Goal: Information Seeking & Learning: Check status

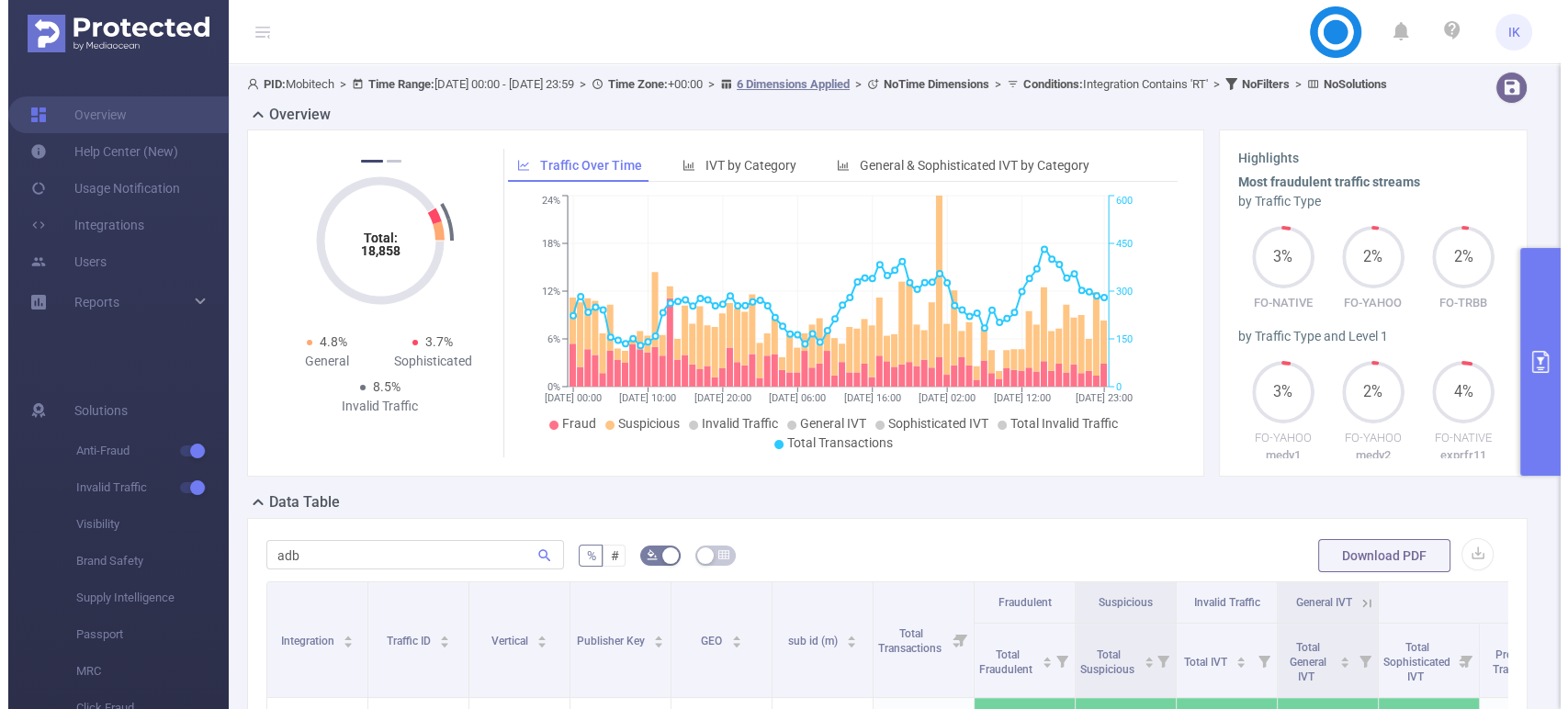
scroll to position [76, 0]
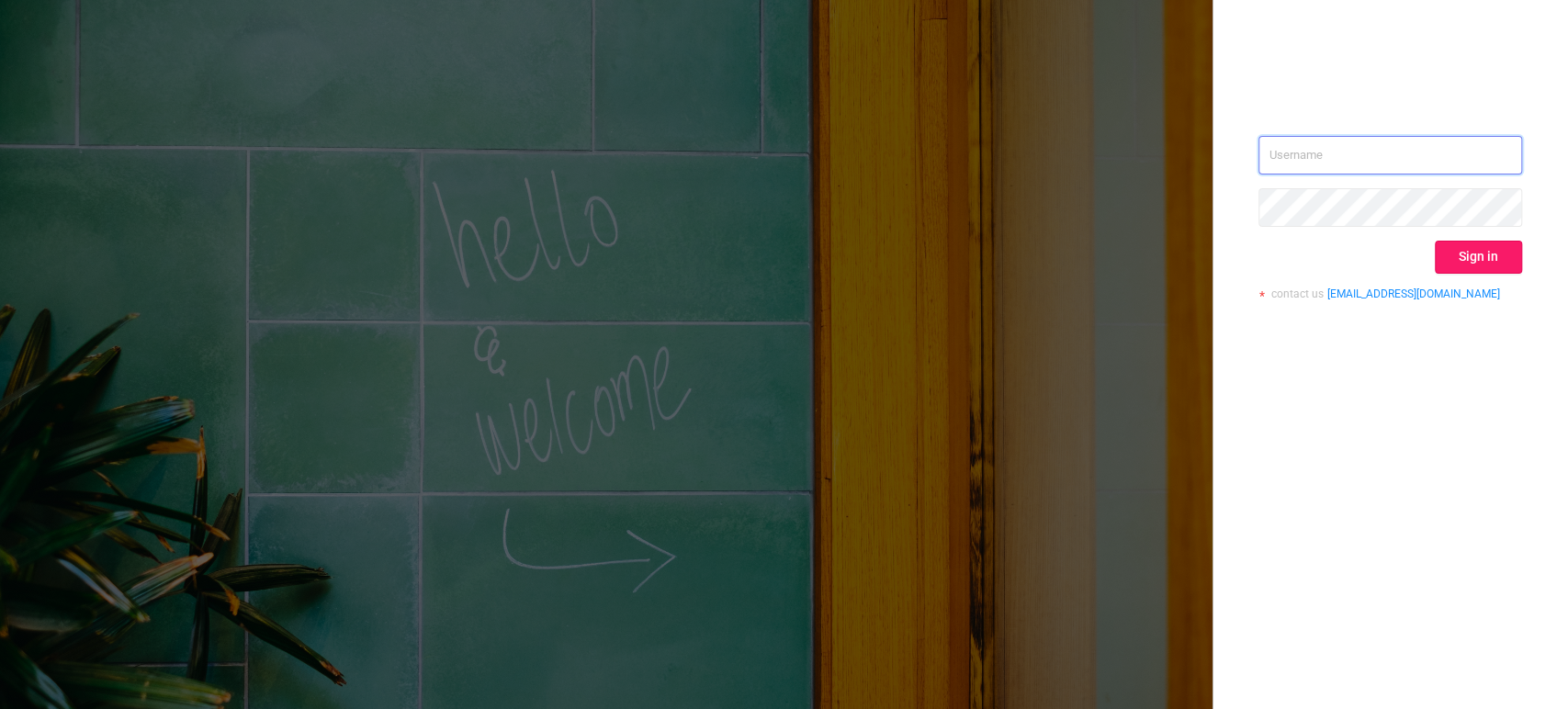
type input "[EMAIL_ADDRESS][DOMAIN_NAME]"
click at [1470, 240] on button "Sign in" at bounding box center [1479, 257] width 87 height 33
click at [1470, 257] on div "Sign in" at bounding box center [1390, 257] width 263 height 33
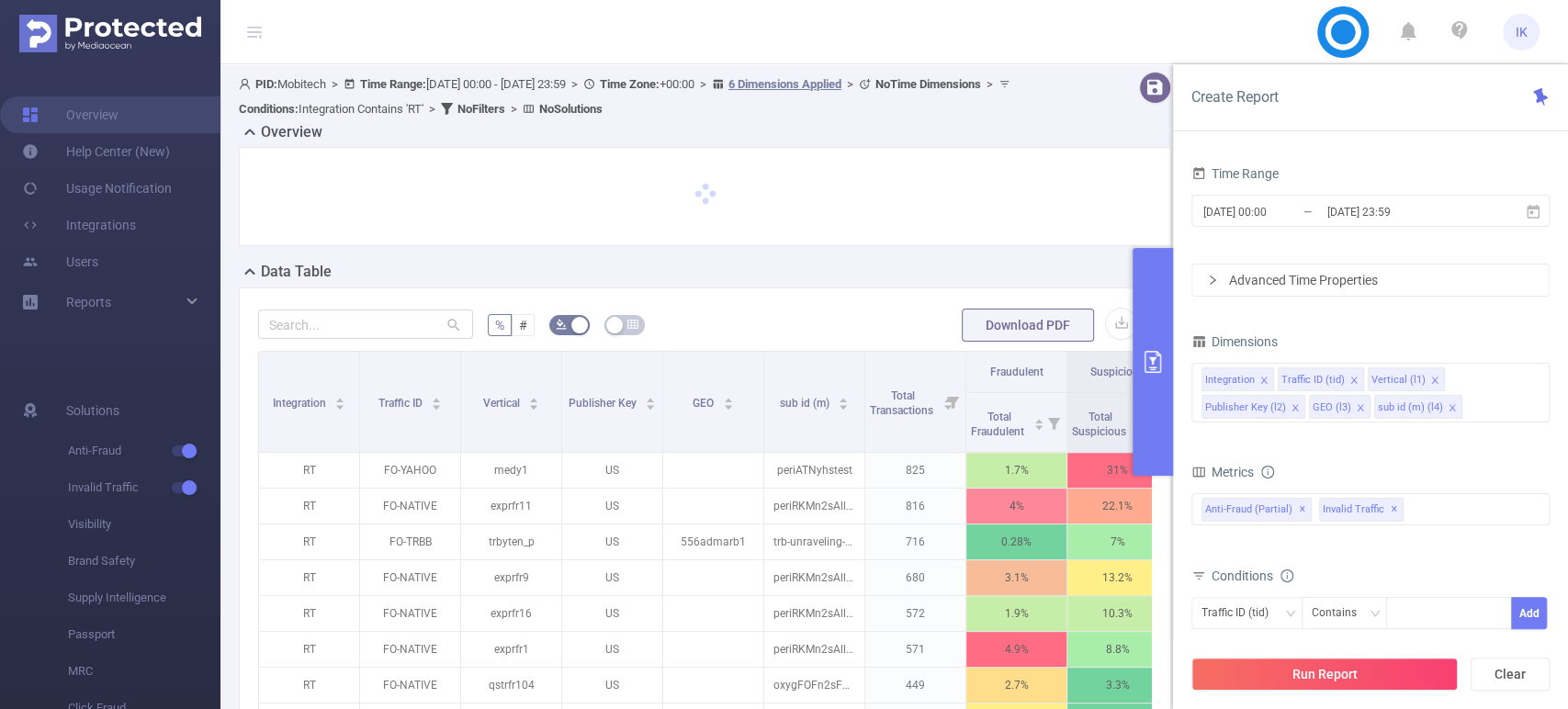
click at [1546, 371] on div at bounding box center [1547, 338] width 5 height 356
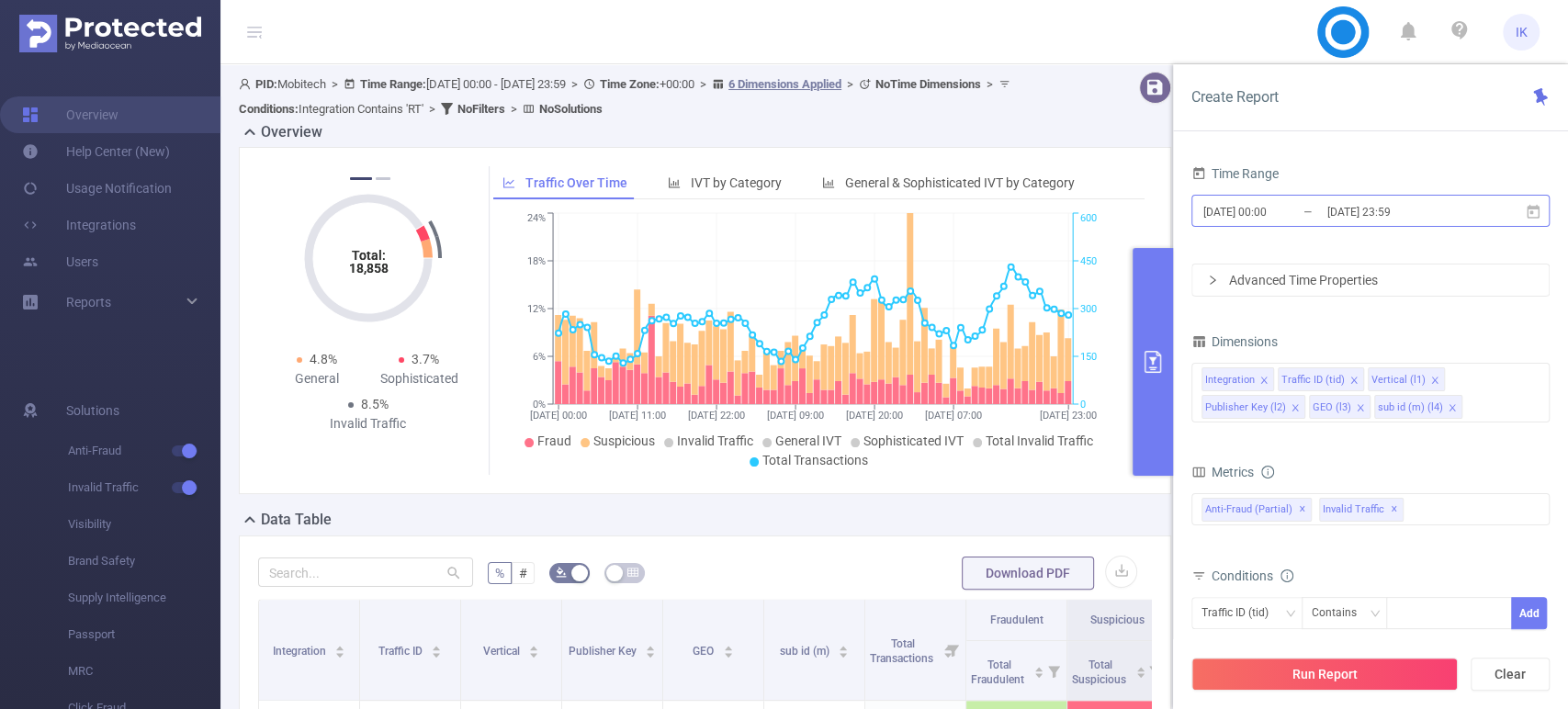
click at [1286, 208] on input "[DATE] 00:00" at bounding box center [1276, 211] width 149 height 25
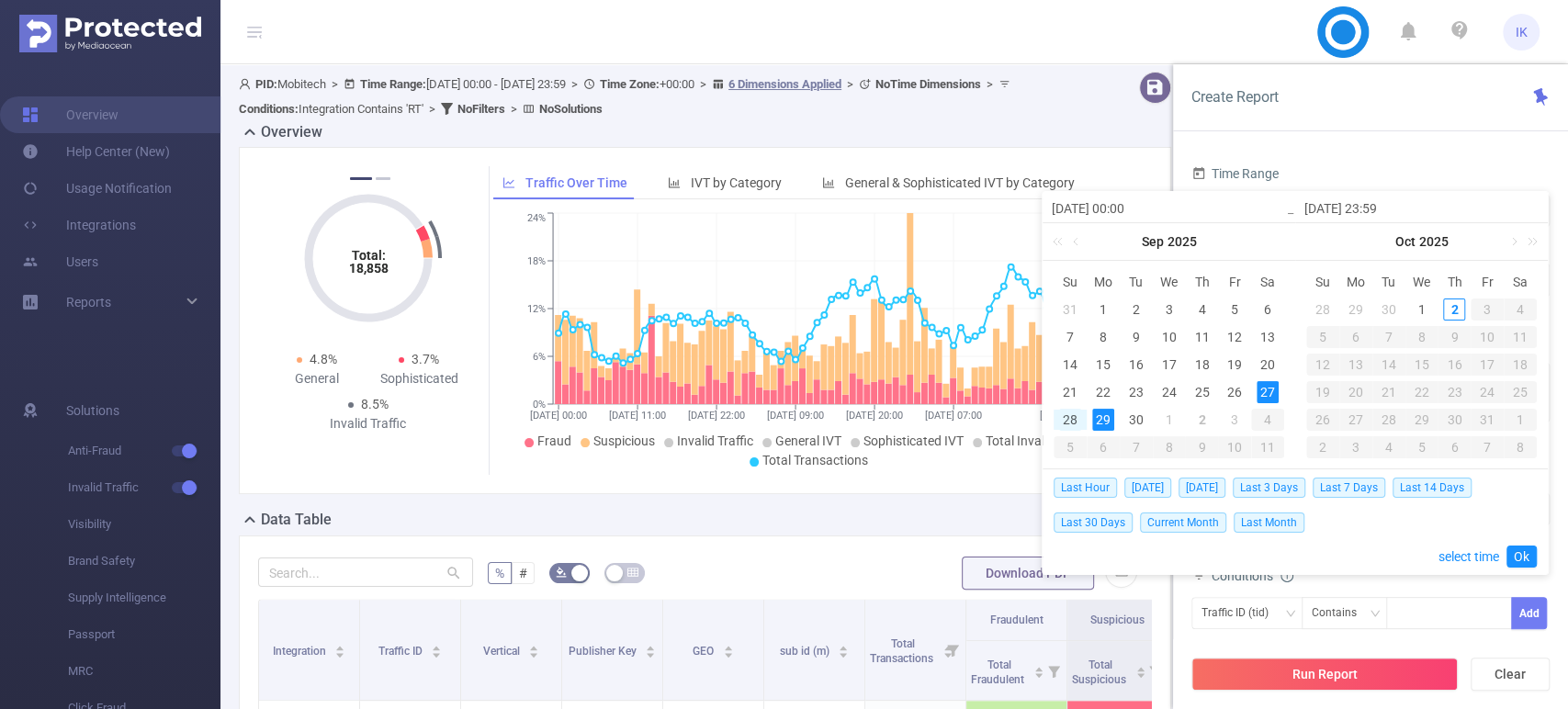
click at [1078, 416] on div "28" at bounding box center [1070, 419] width 22 height 22
click at [1108, 419] on div "29" at bounding box center [1103, 419] width 22 height 22
type input "[DATE] 00:00"
click at [1104, 424] on div "29" at bounding box center [1103, 419] width 22 height 22
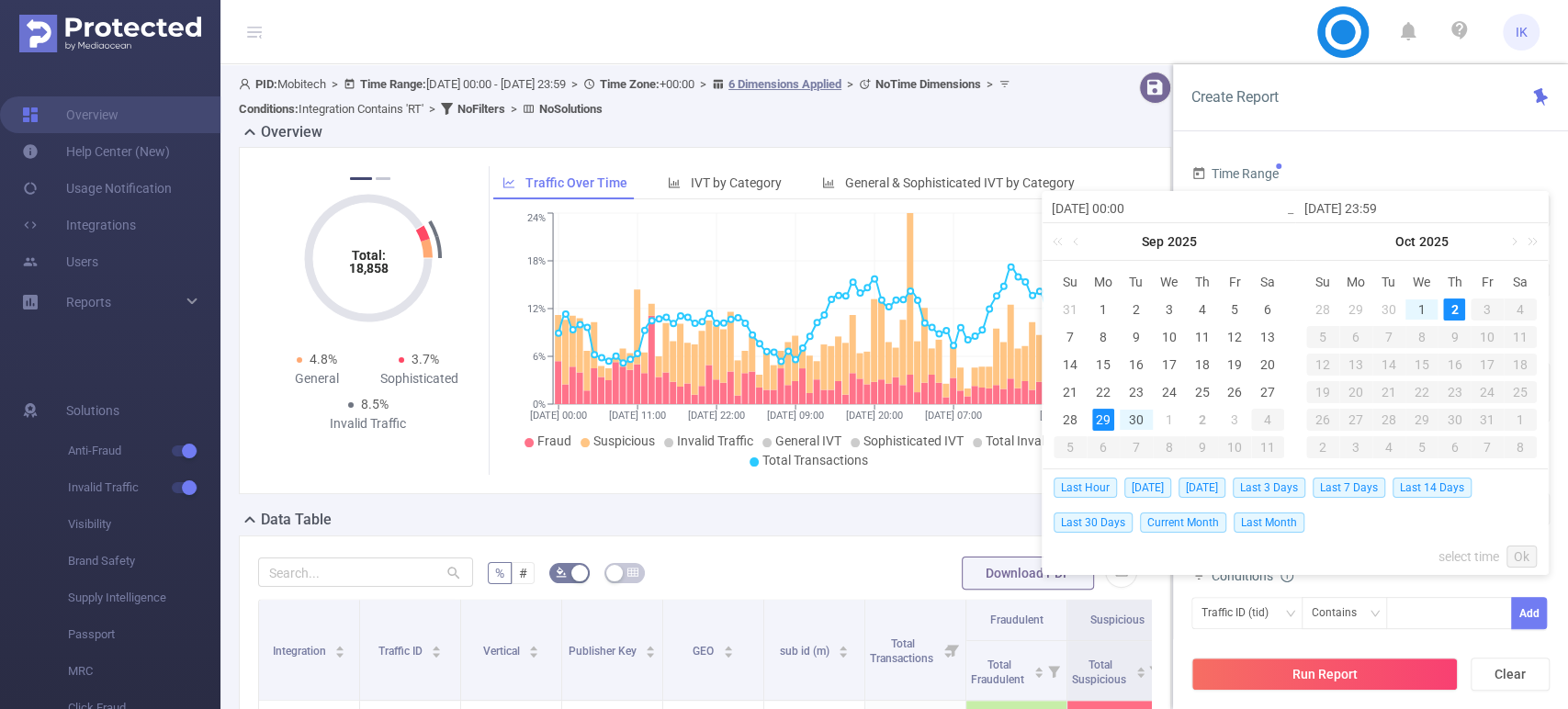
click at [1456, 310] on div "2" at bounding box center [1454, 309] width 22 height 22
type input "[DATE] 00:00"
type input "[DATE] 23:59"
type input "[DATE] 00:00"
type input "[DATE] 23:59"
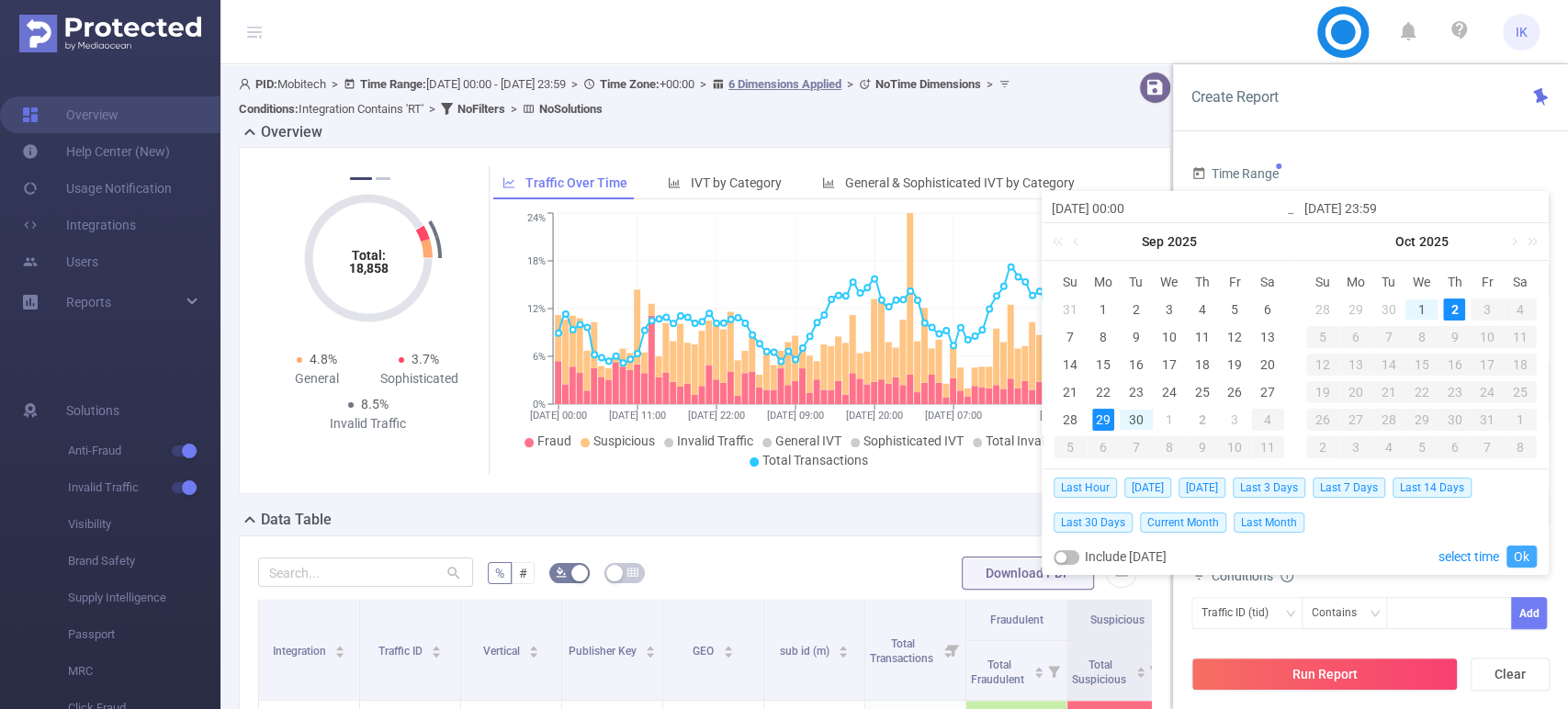
click at [1524, 554] on link "Ok" at bounding box center [1522, 556] width 31 height 22
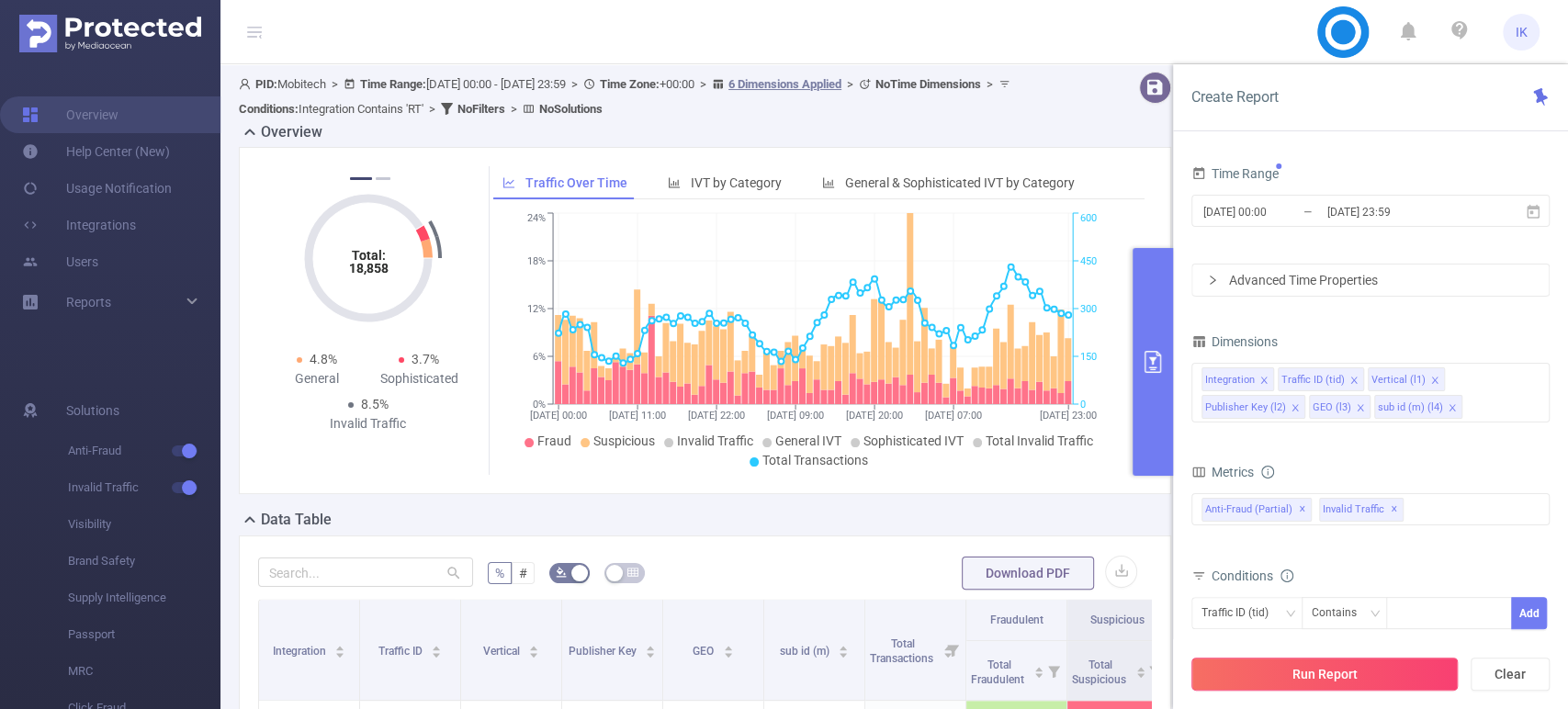
click at [1421, 672] on button "Run Report" at bounding box center [1324, 673] width 266 height 33
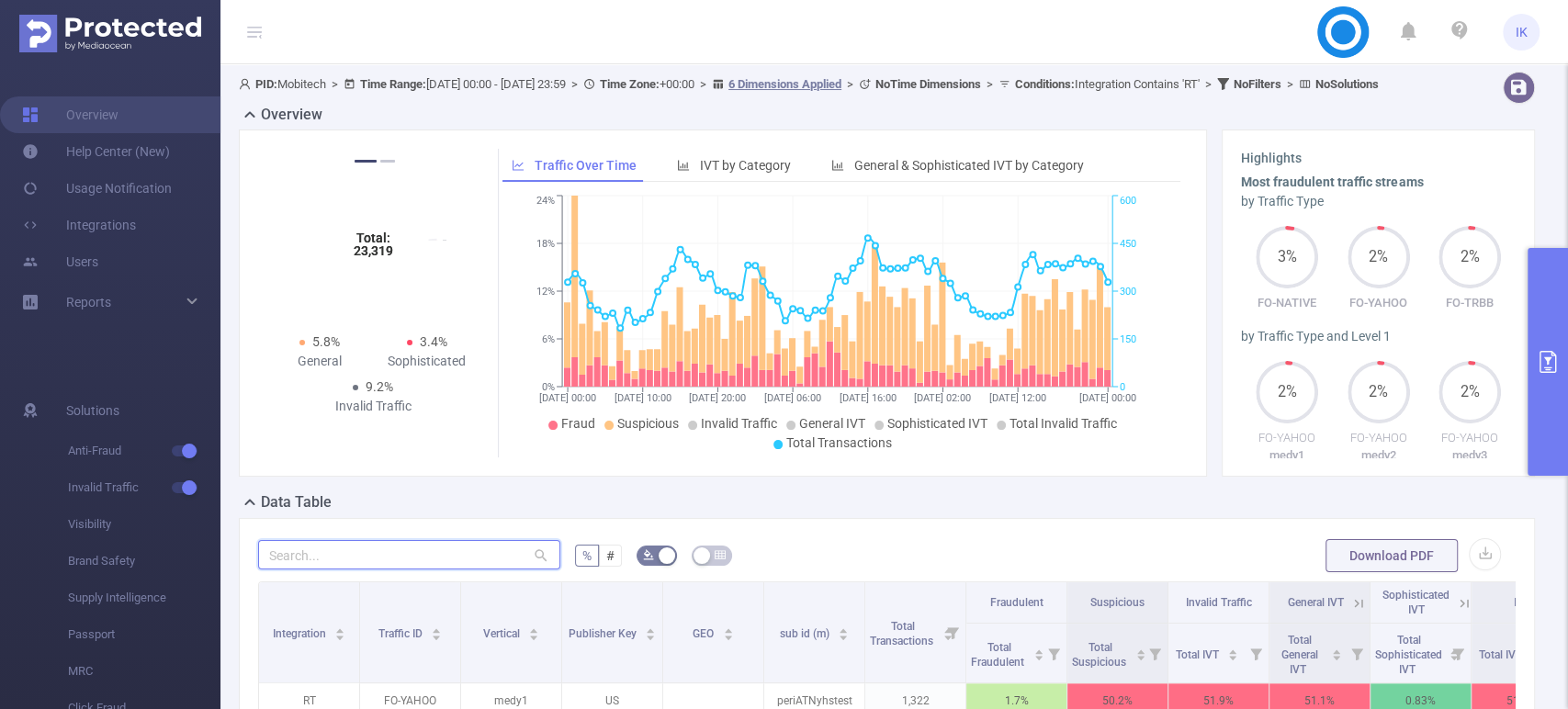
click at [361, 569] on input "text" at bounding box center [410, 554] width 302 height 30
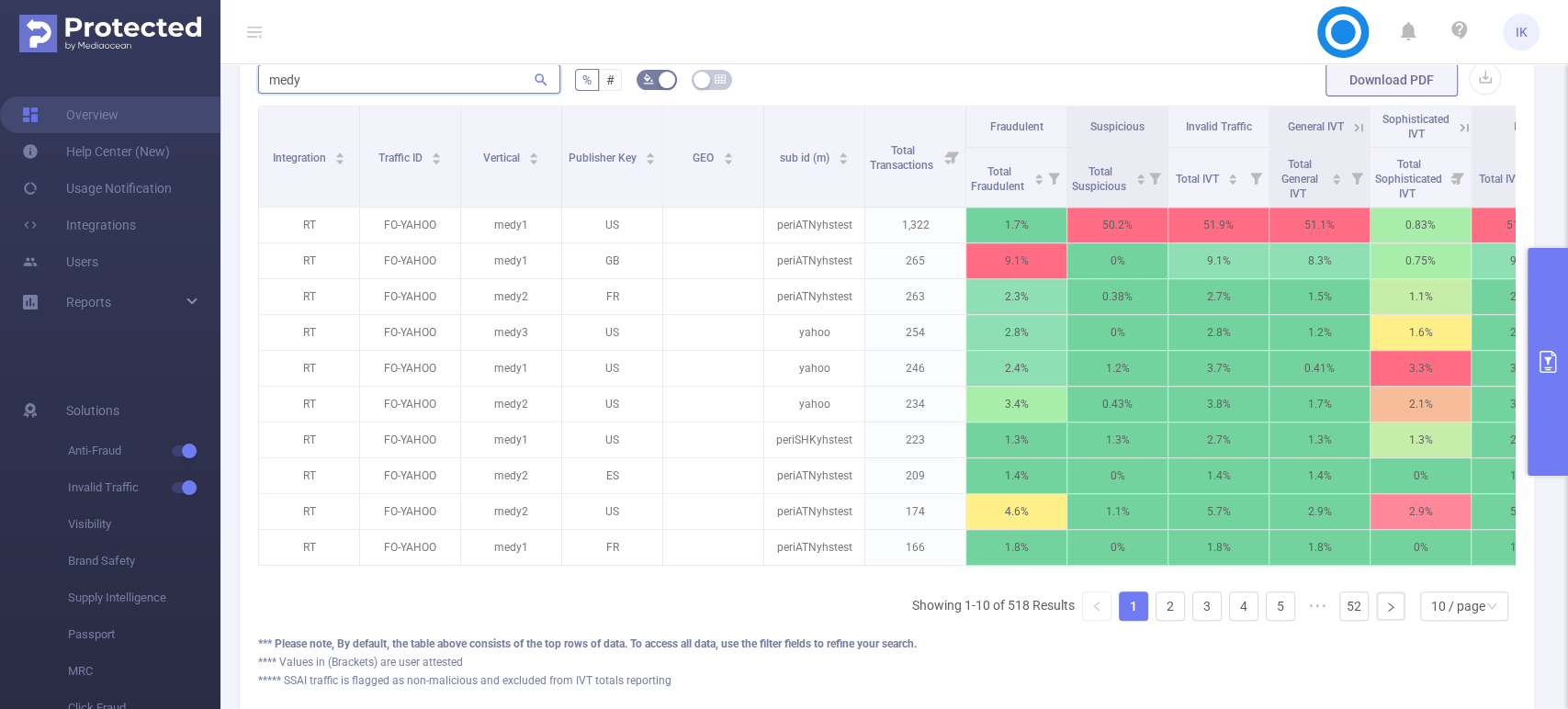
scroll to position [509, 0]
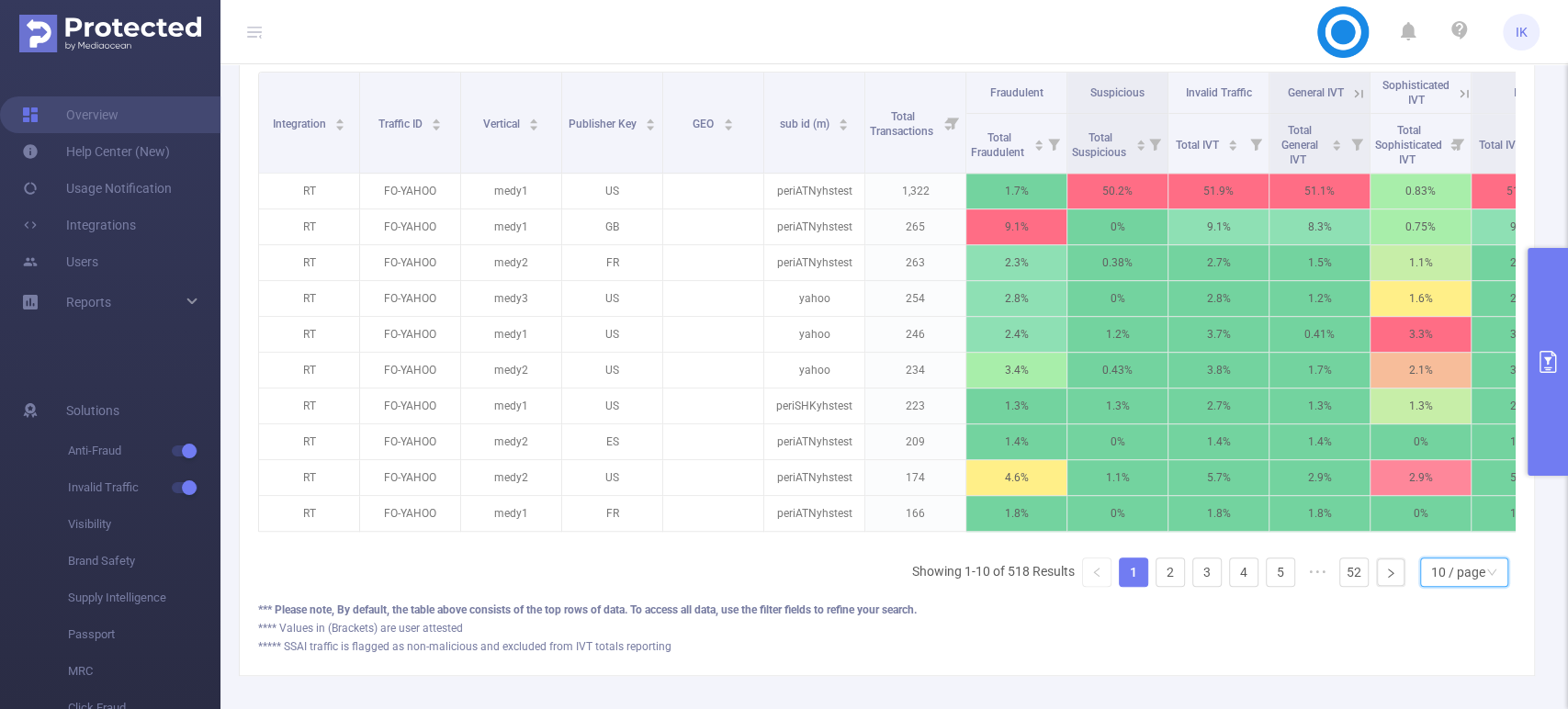
click at [1440, 586] on div "10 / page" at bounding box center [1458, 572] width 54 height 28
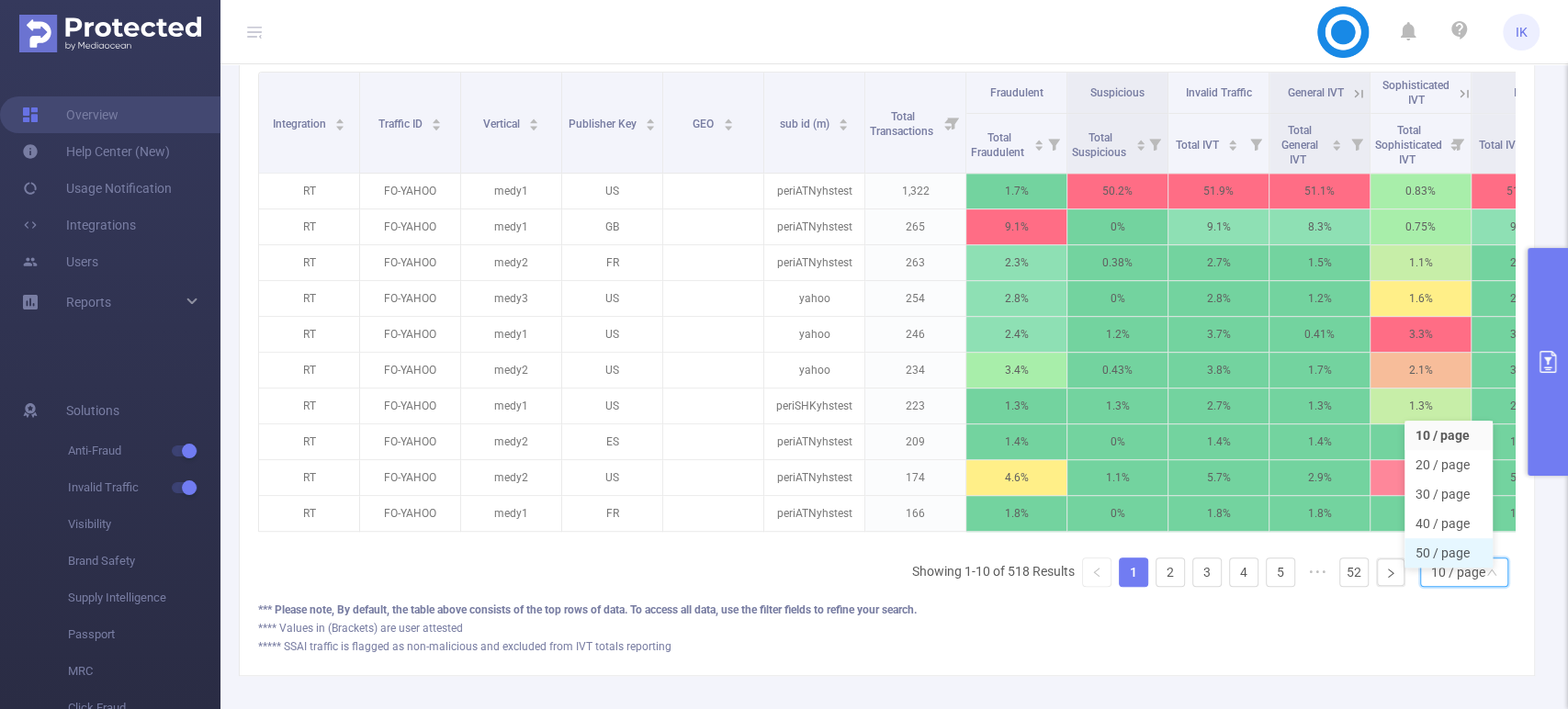
click at [1441, 568] on li "50 / page" at bounding box center [1449, 552] width 88 height 30
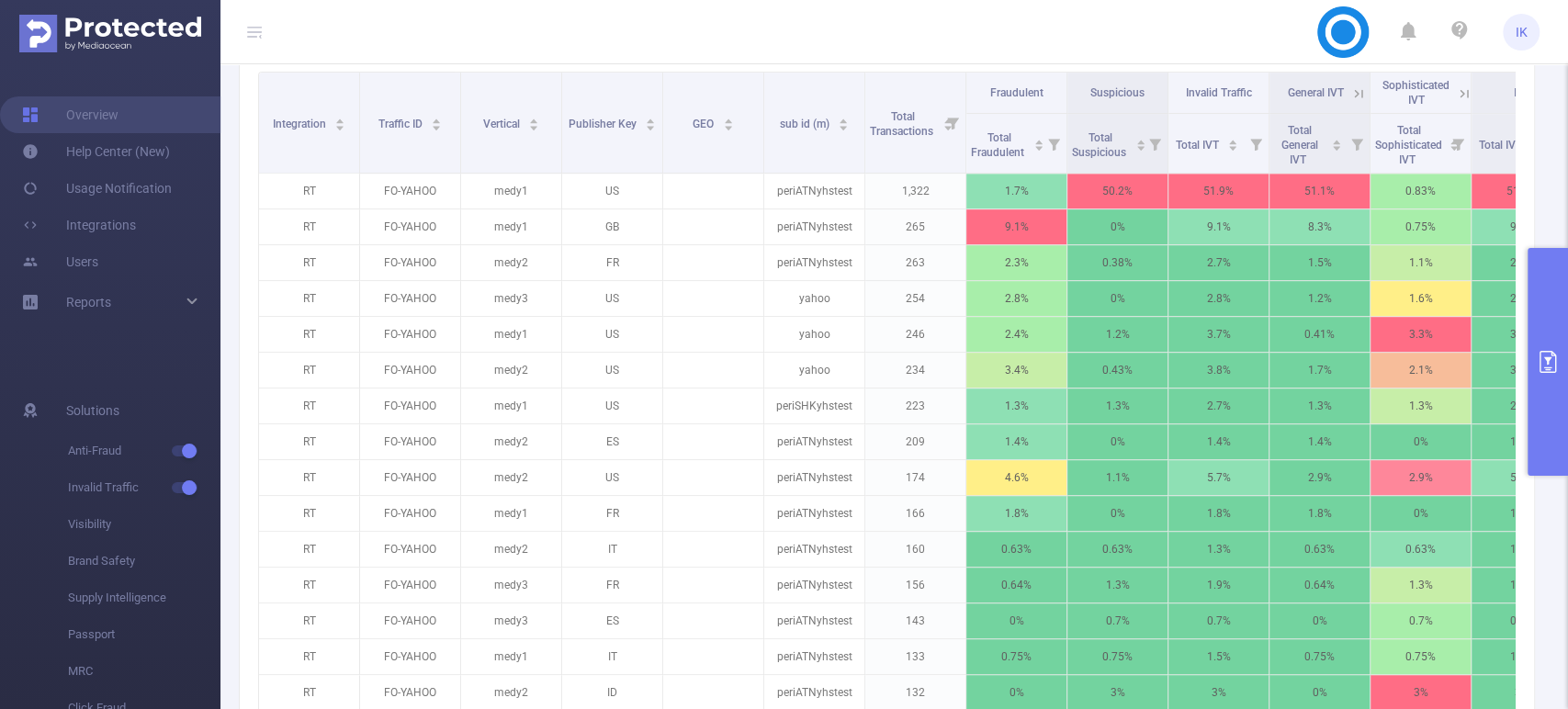
click at [1461, 97] on icon at bounding box center [1463, 93] width 9 height 9
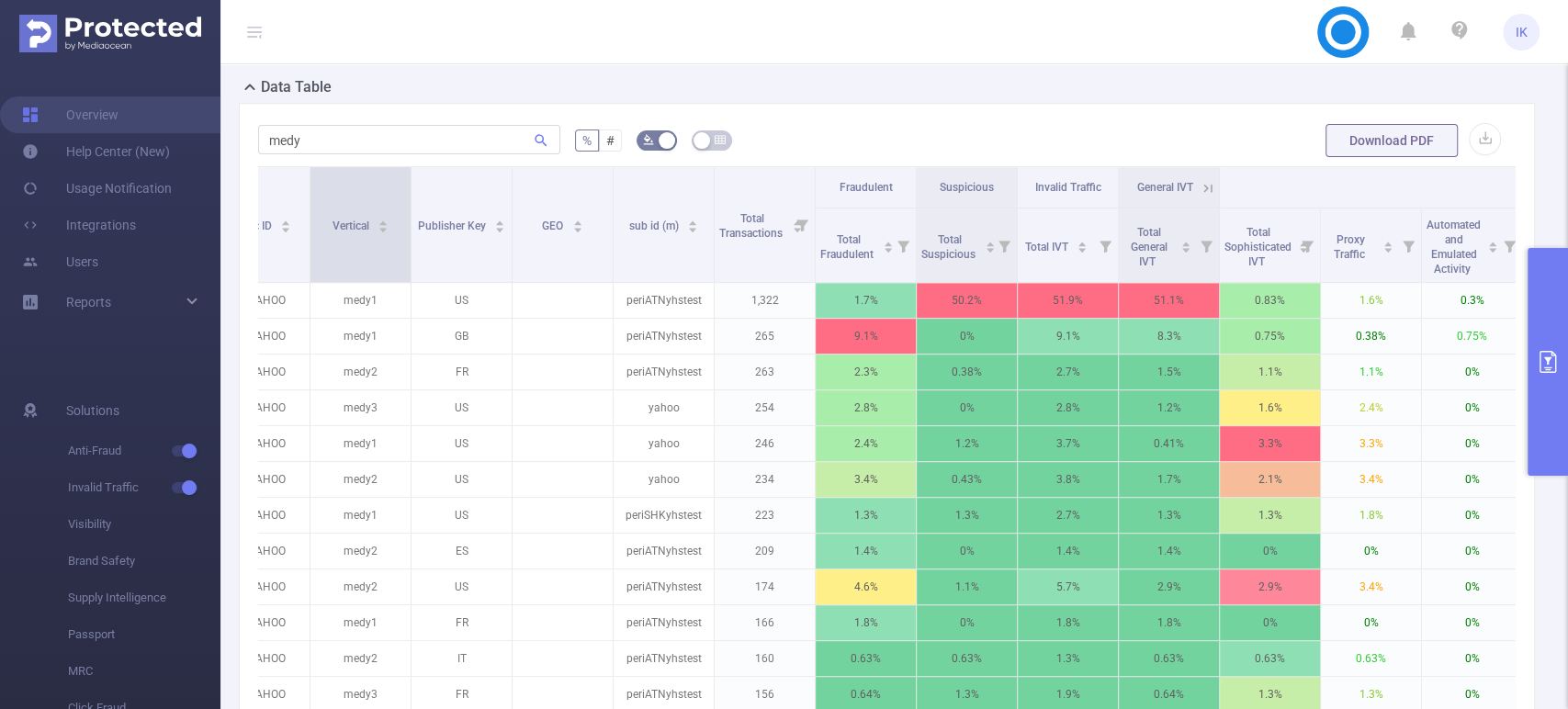
scroll to position [125, 0]
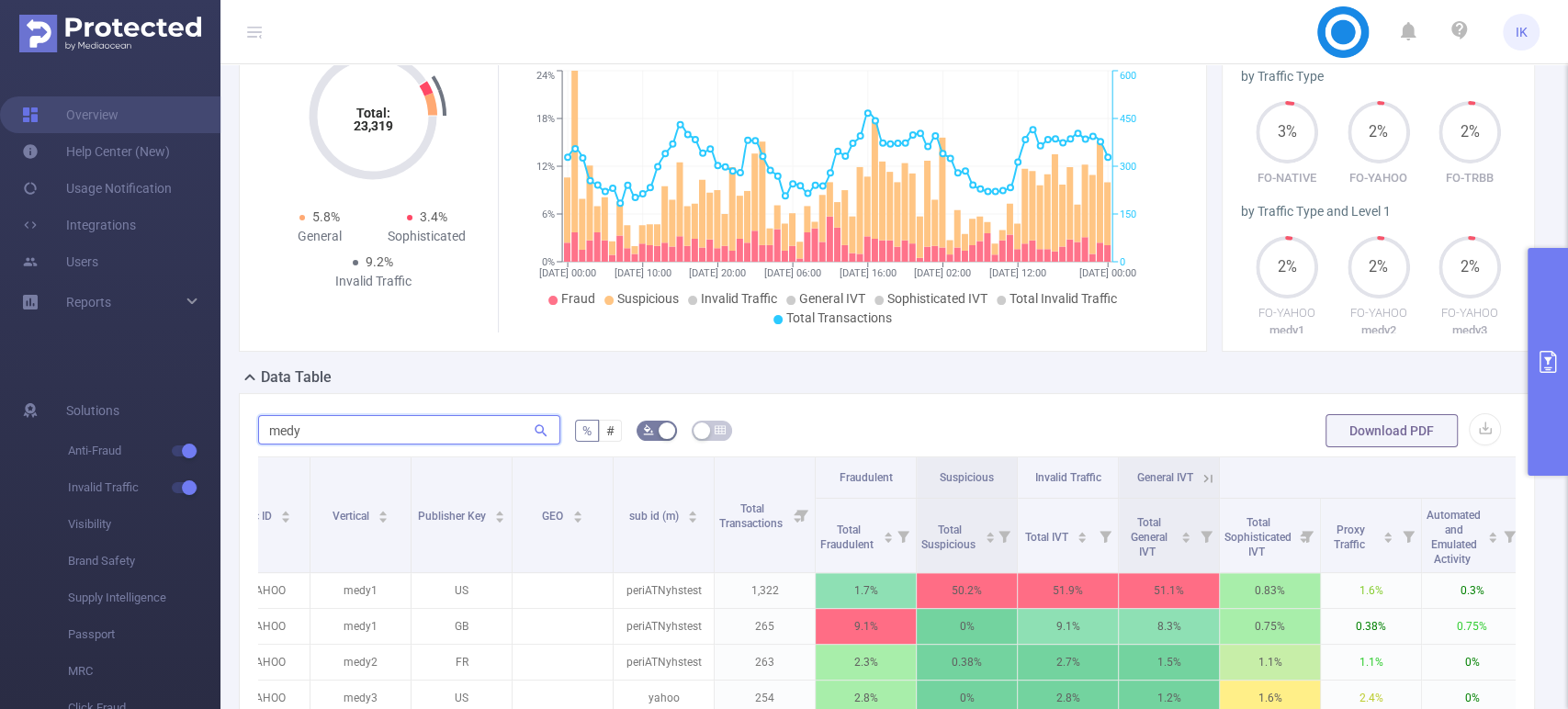
click at [340, 444] on input "medy" at bounding box center [410, 429] width 302 height 30
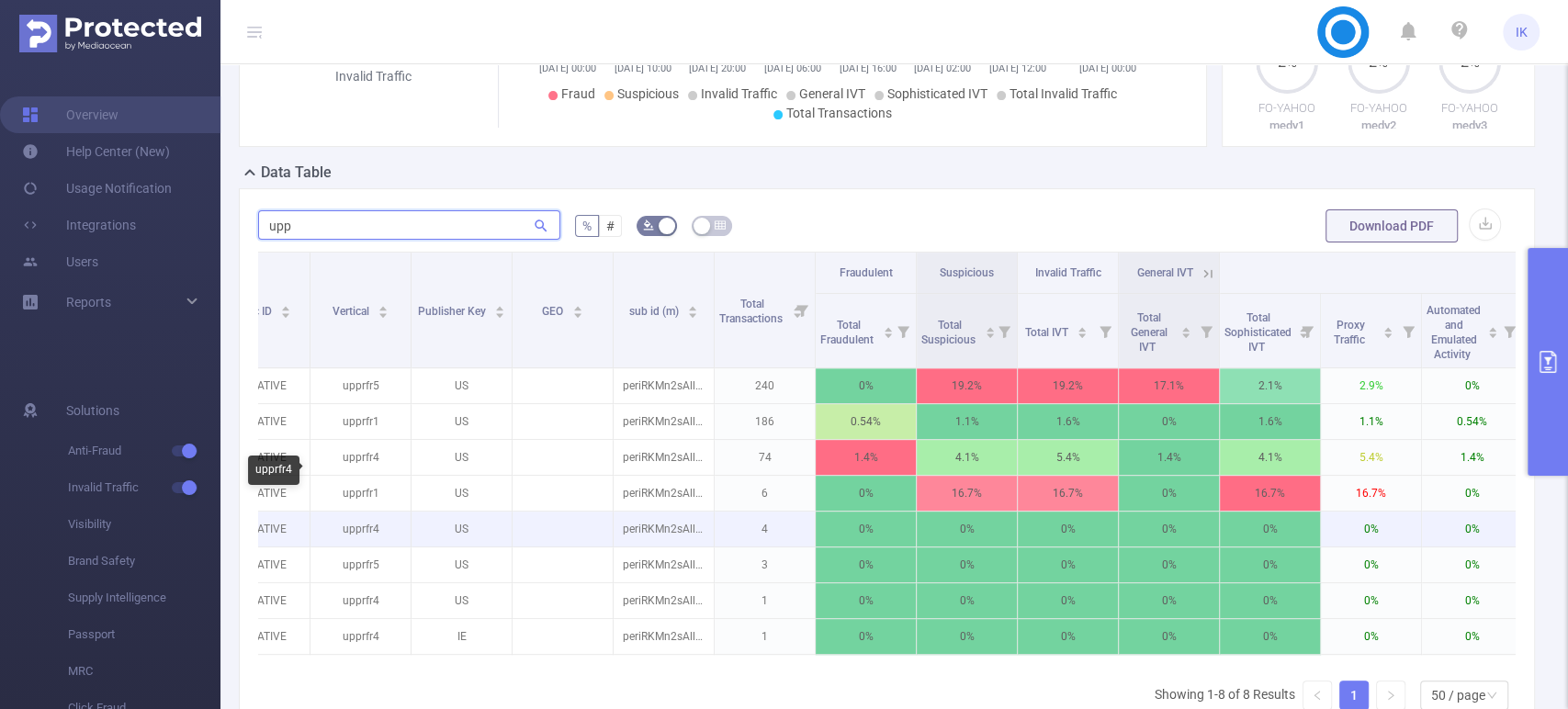
scroll to position [431, 0]
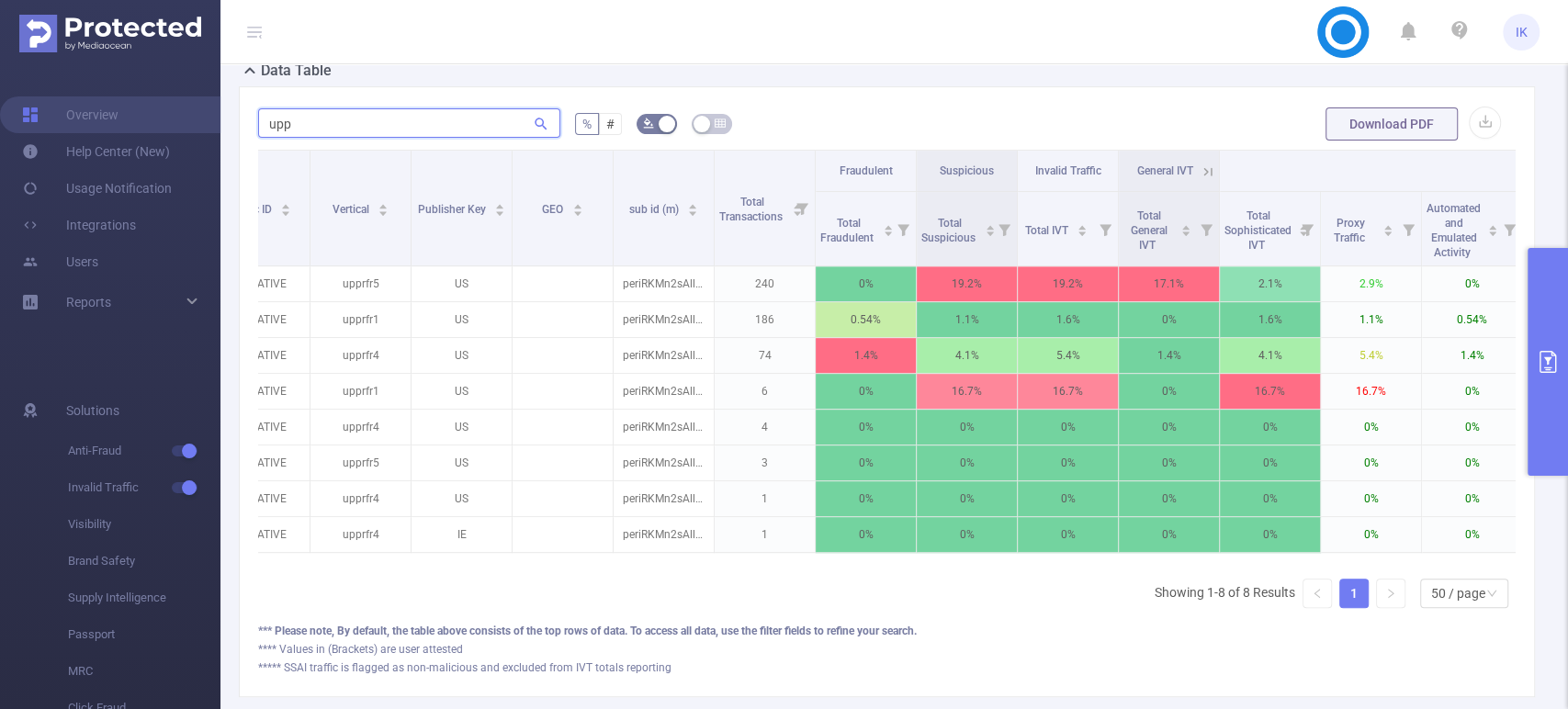
drag, startPoint x: 334, startPoint y: 140, endPoint x: 237, endPoint y: 140, distance: 97.0
click at [238, 140] on div "upp % # Download PDF Integration Traffic ID Vertical Publisher Key GEO sub id (…" at bounding box center [886, 391] width 1296 height 610
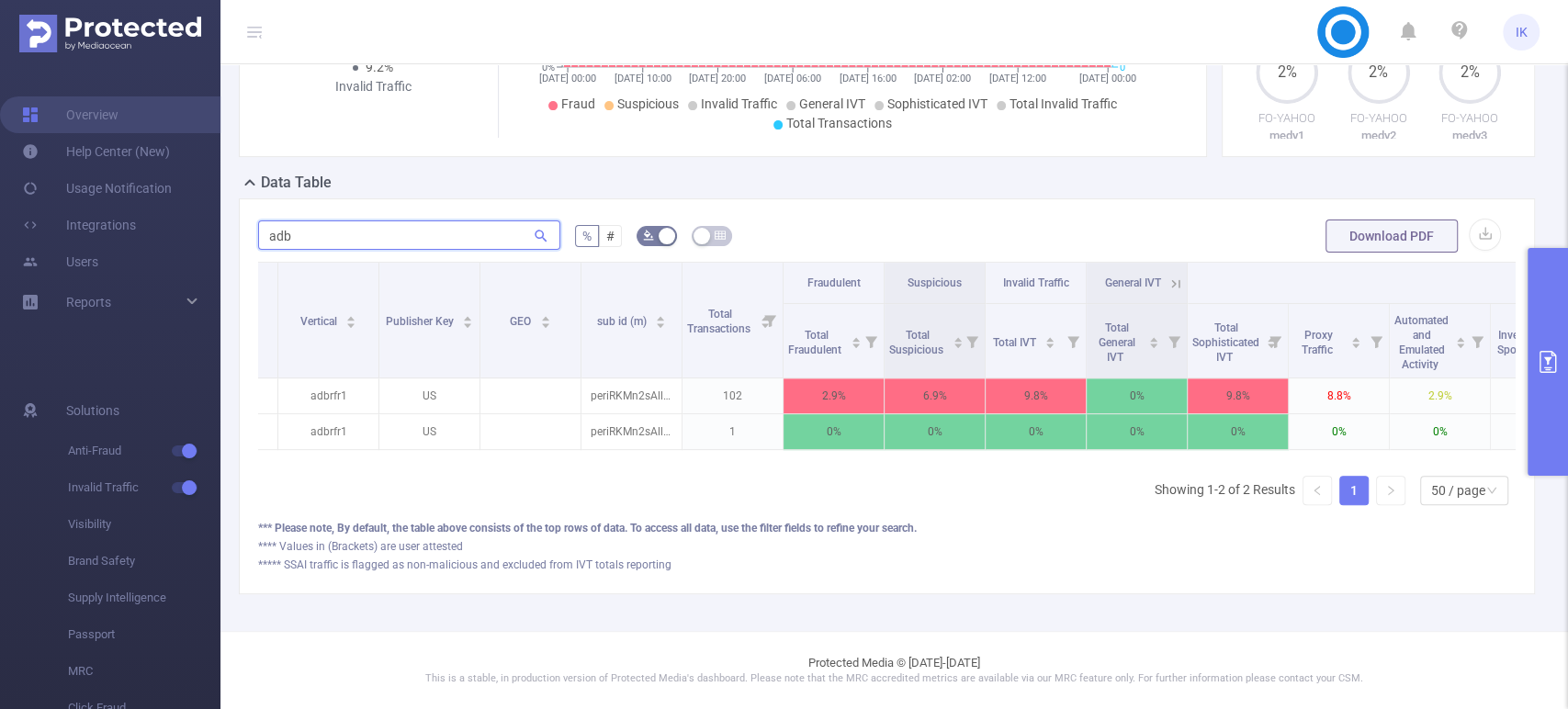
scroll to position [0, 181]
type input "adb"
